Goal: Find contact information: Find contact information

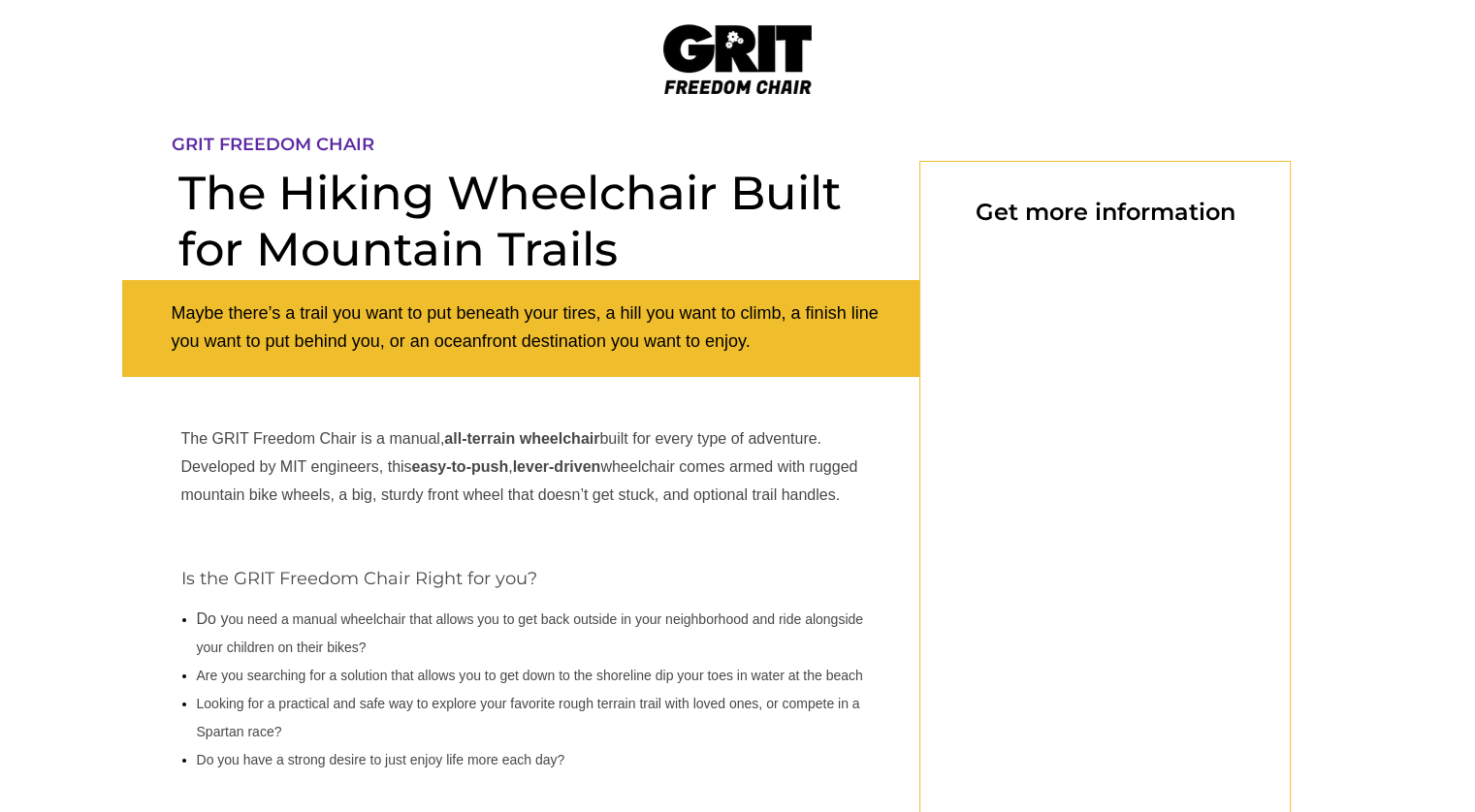
select select "US"
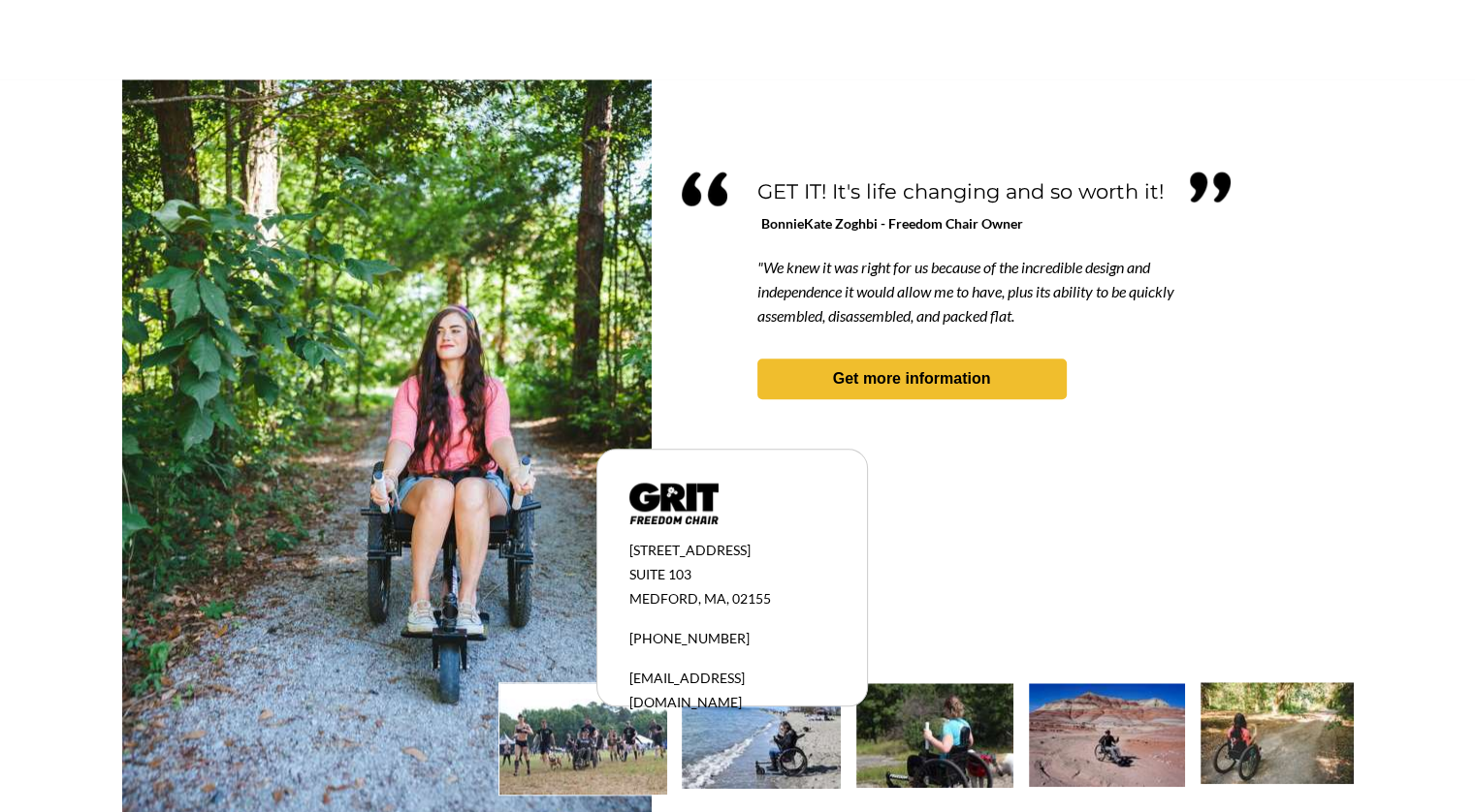
scroll to position [1706, 0]
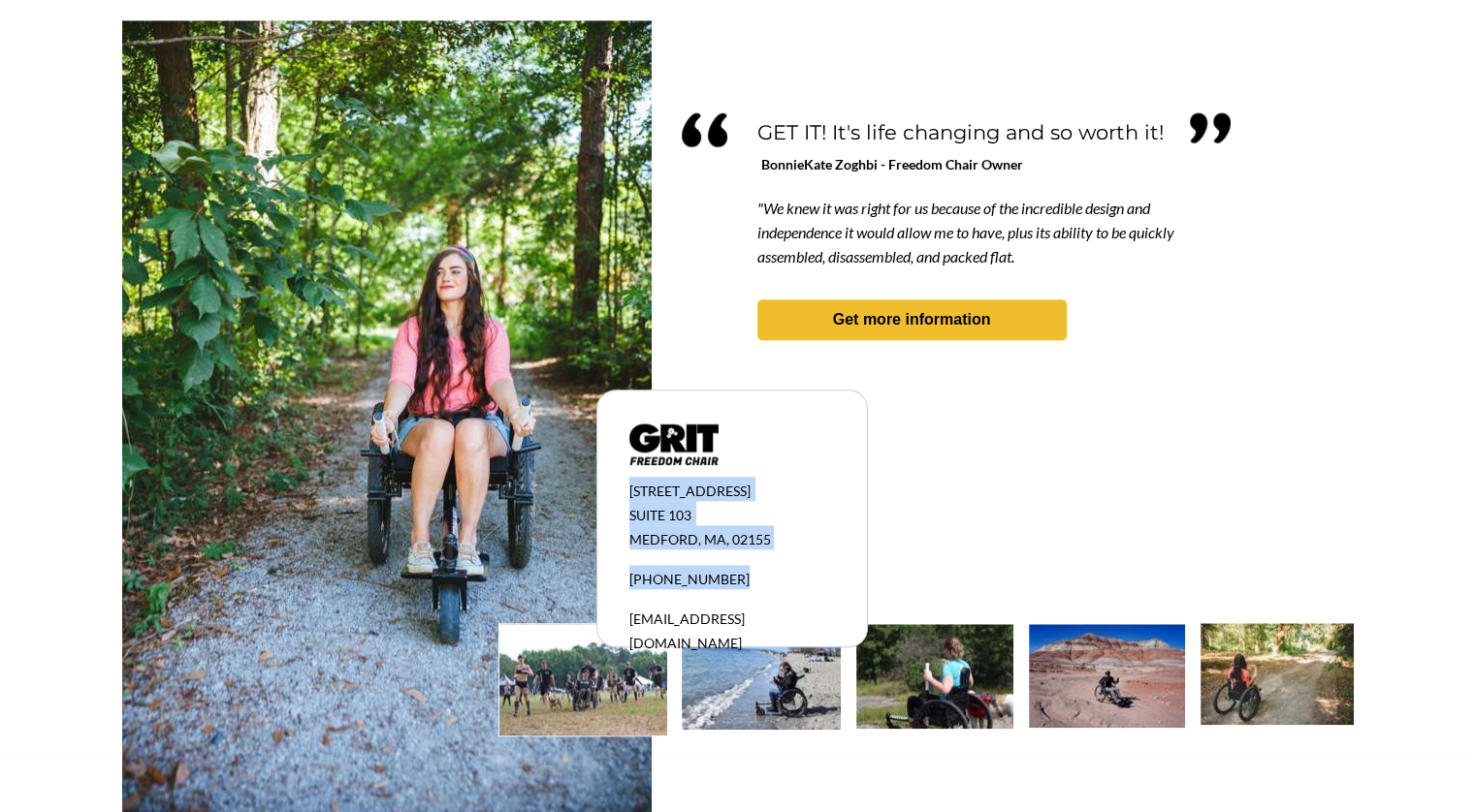
drag, startPoint x: 735, startPoint y: 577, endPoint x: 612, endPoint y: 580, distance: 123.0
click at [612, 580] on div "[STREET_ADDRESS] 1-877-345-4748 [EMAIL_ADDRESS][DOMAIN_NAME]" at bounding box center [732, 518] width 271 height 257
click at [695, 604] on span "[EMAIL_ADDRESS][DOMAIN_NAME]" at bounding box center [686, 628] width 115 height 49
drag, startPoint x: 715, startPoint y: 622, endPoint x: 629, endPoint y: 576, distance: 97.5
click at [629, 576] on div "[STREET_ADDRESS] 1-877-345-4748 [EMAIL_ADDRESS][DOMAIN_NAME]" at bounding box center [720, 565] width 183 height 176
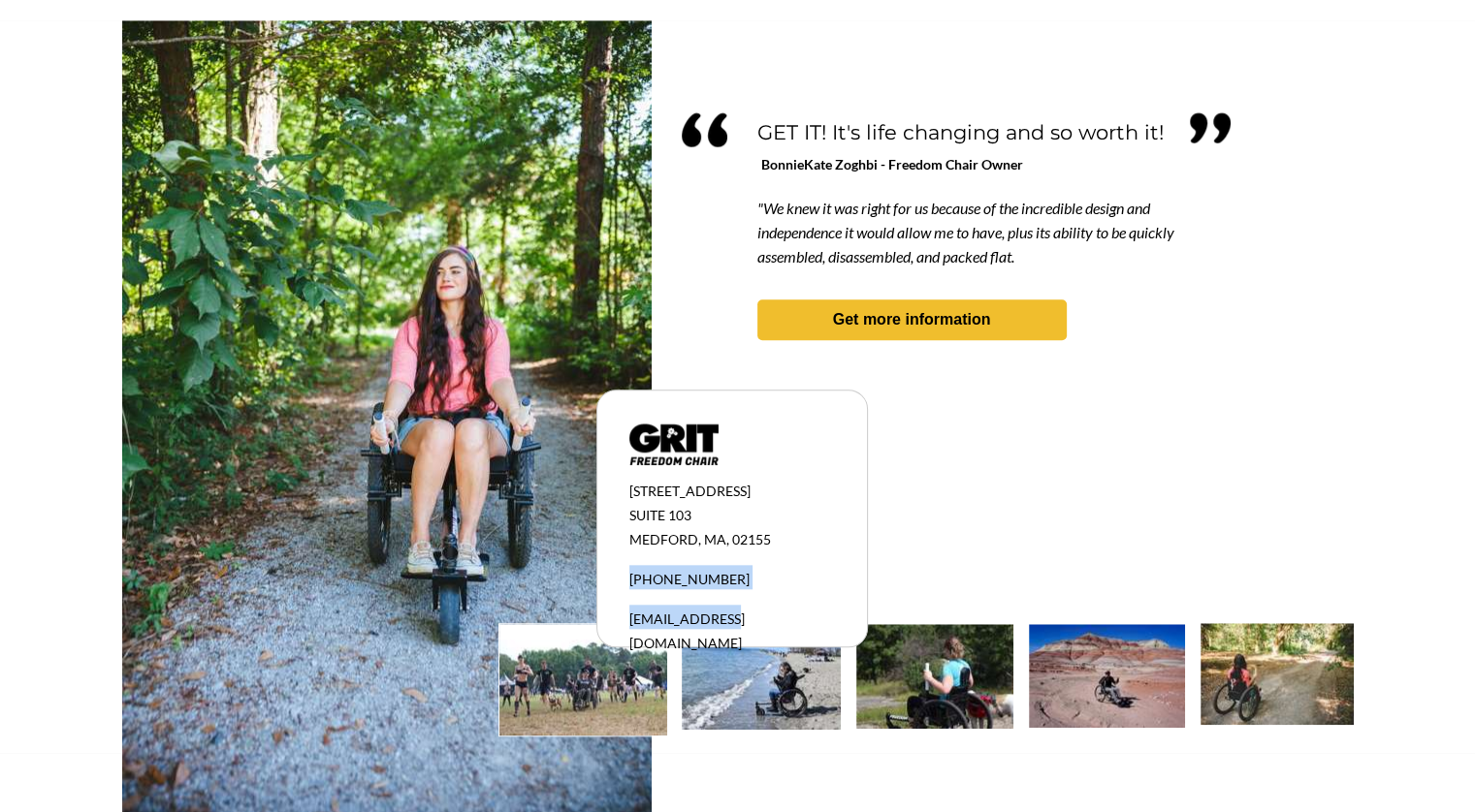
copy div "[PHONE_NUMBER] [EMAIL_ADDRESS][DOMAIN_NAME]"
click at [570, 682] on img at bounding box center [582, 679] width 167 height 112
click at [890, 485] on div at bounding box center [737, 387] width 1231 height 733
click at [930, 678] on img at bounding box center [934, 676] width 158 height 105
